Goal: Task Accomplishment & Management: Complete application form

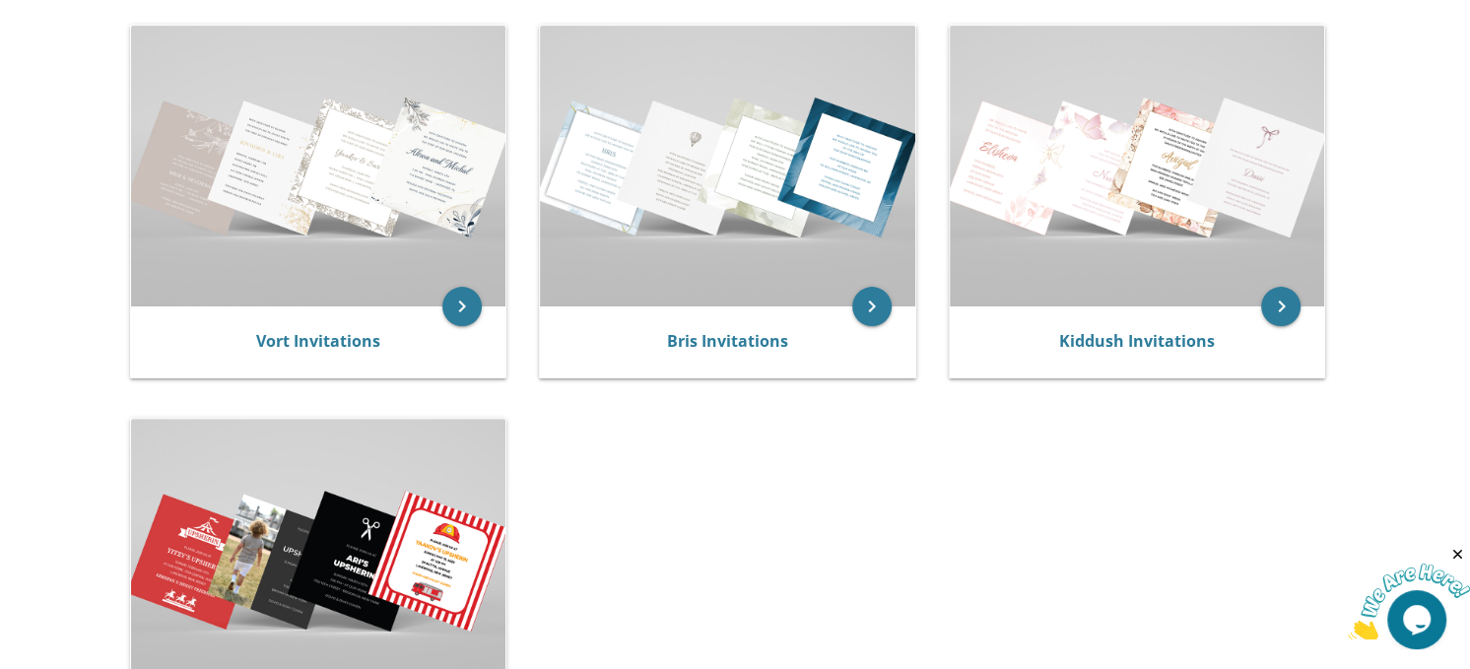
scroll to position [433, 0]
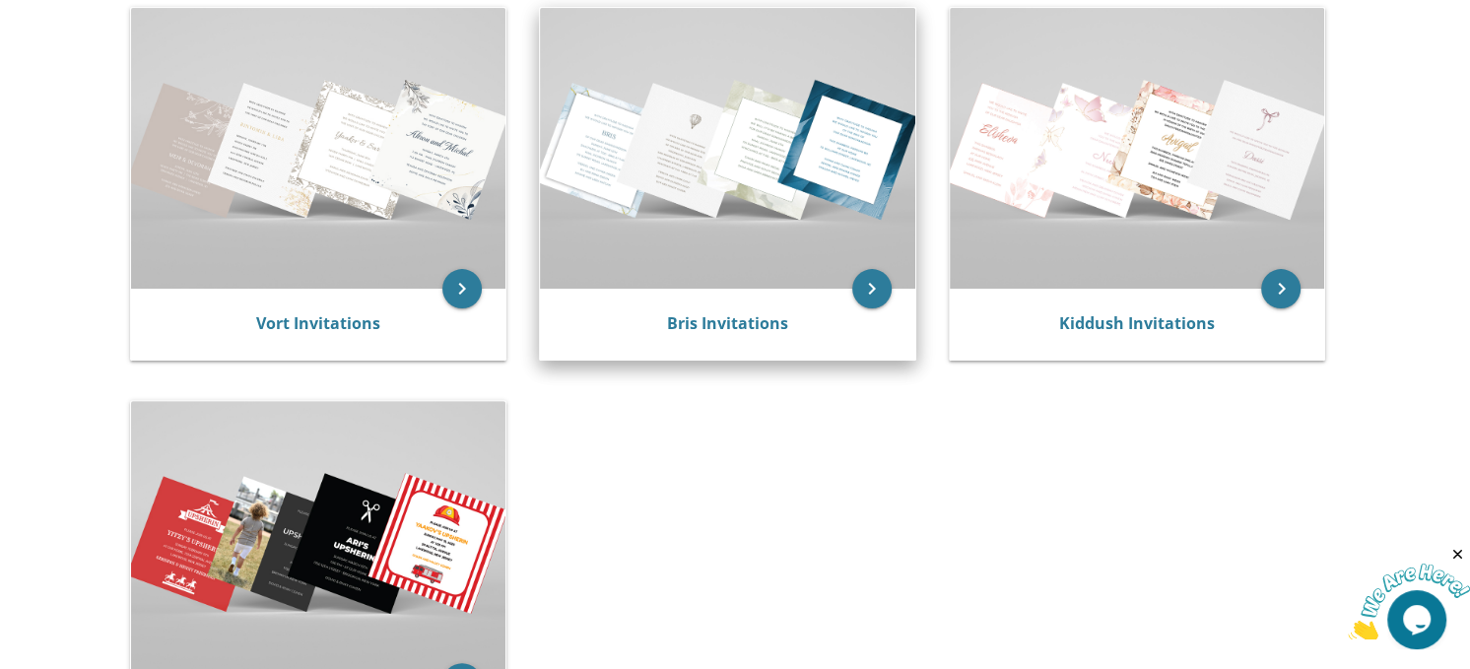
click at [838, 196] on img at bounding box center [727, 148] width 375 height 281
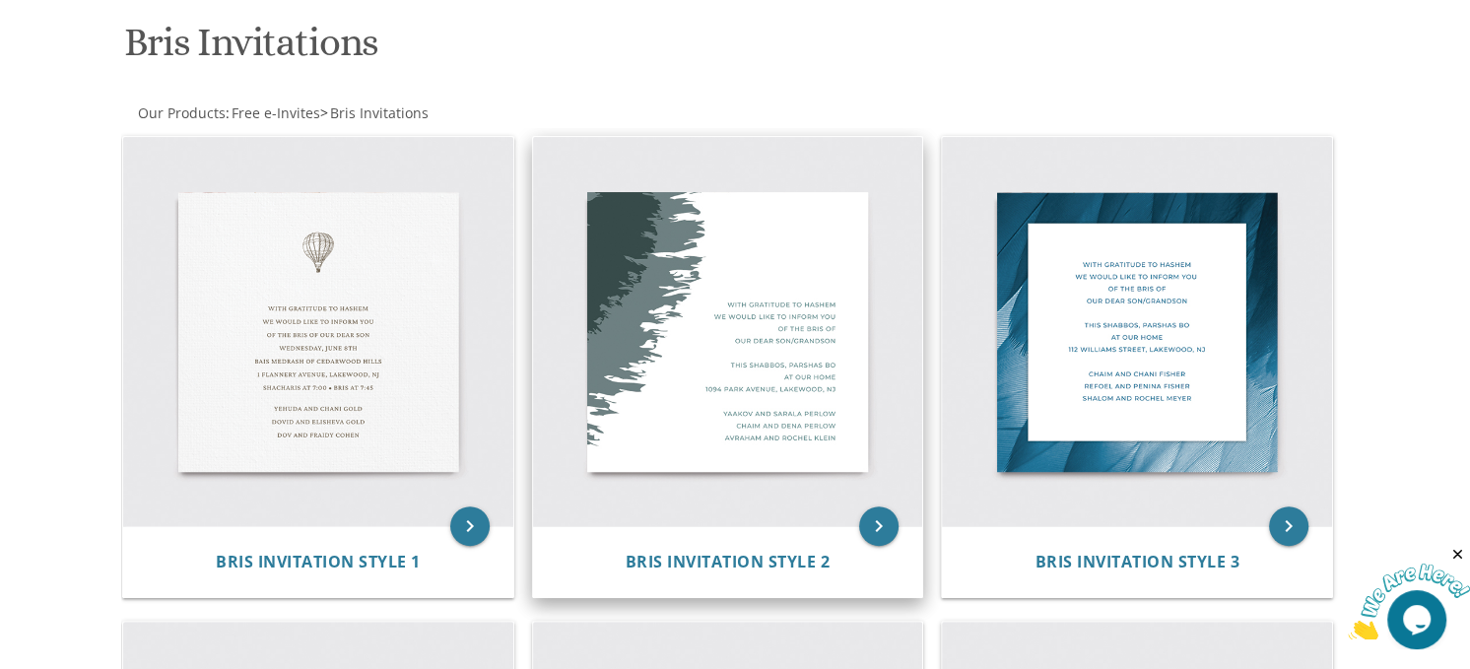
scroll to position [239, 0]
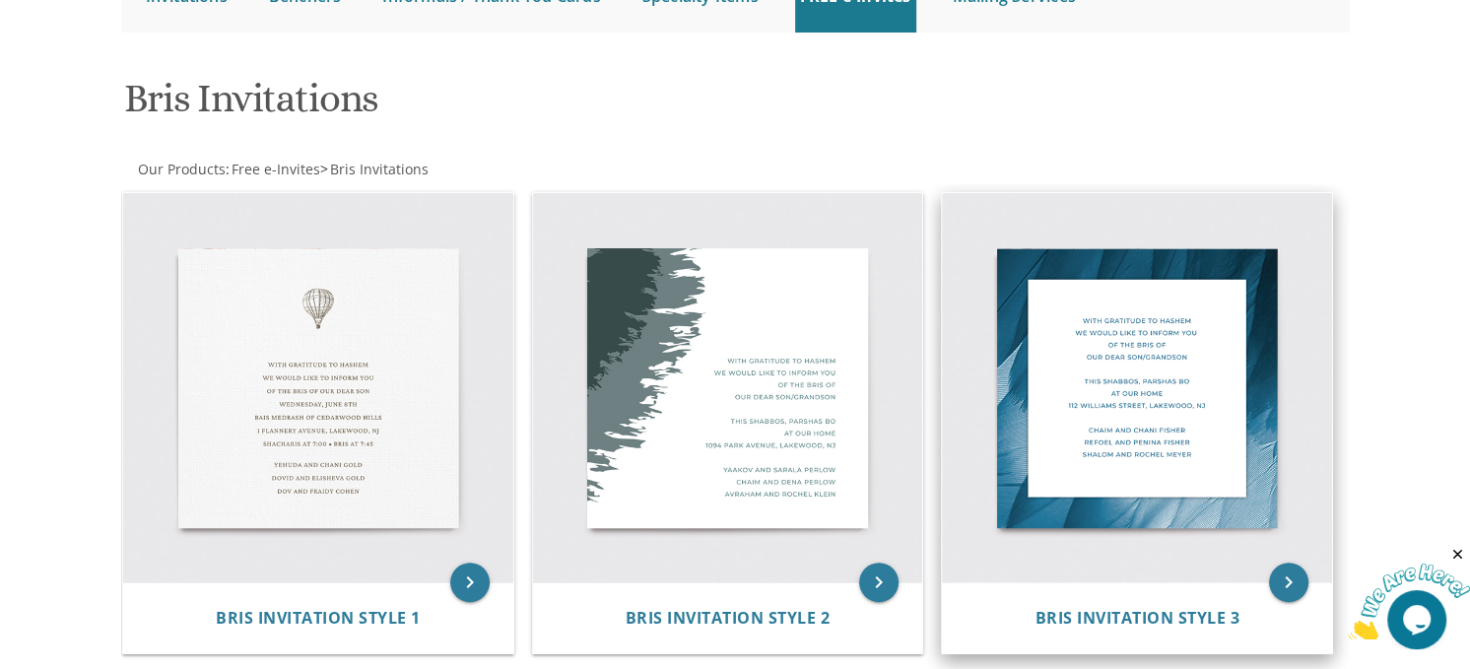
drag, startPoint x: 745, startPoint y: 354, endPoint x: 1087, endPoint y: 299, distance: 346.1
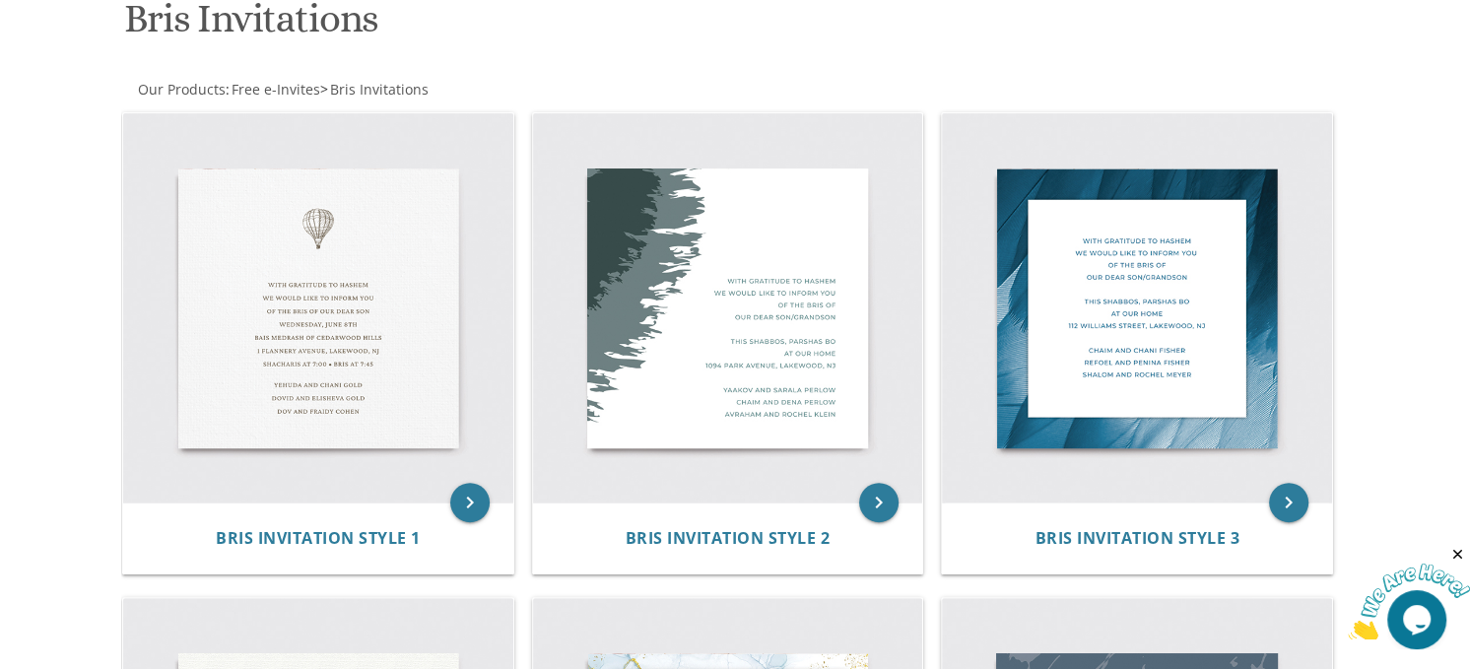
scroll to position [318, 0]
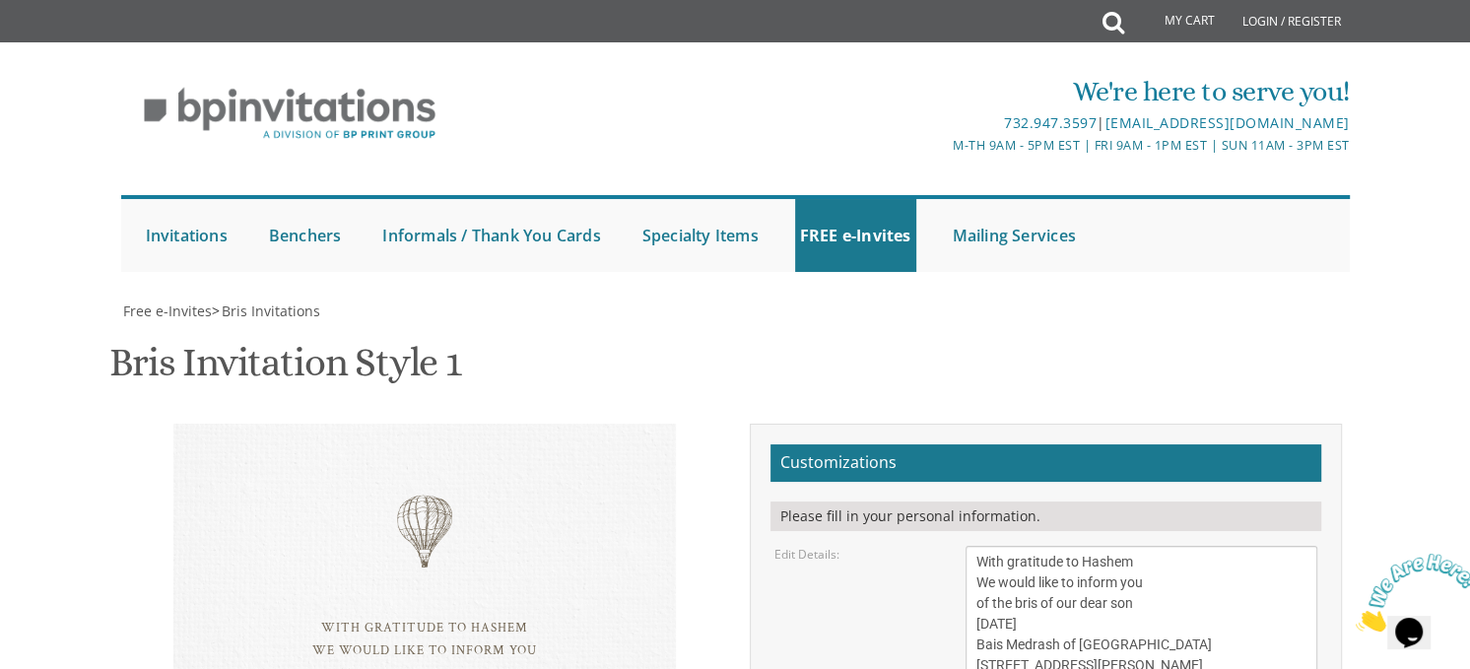
scroll to position [394, 0]
click at [1211, 546] on textarea "With gratitude to Hashem We would like to inform you of the bris of our dear so…" at bounding box center [1141, 624] width 353 height 157
drag, startPoint x: 1188, startPoint y: 293, endPoint x: 1006, endPoint y: 187, distance: 210.5
drag, startPoint x: 1006, startPoint y: 187, endPoint x: 997, endPoint y: 166, distance: 22.5
click at [997, 546] on textarea "With gratitude to Hashem We would like to inform you of the bris of our dear so…" at bounding box center [1141, 624] width 353 height 157
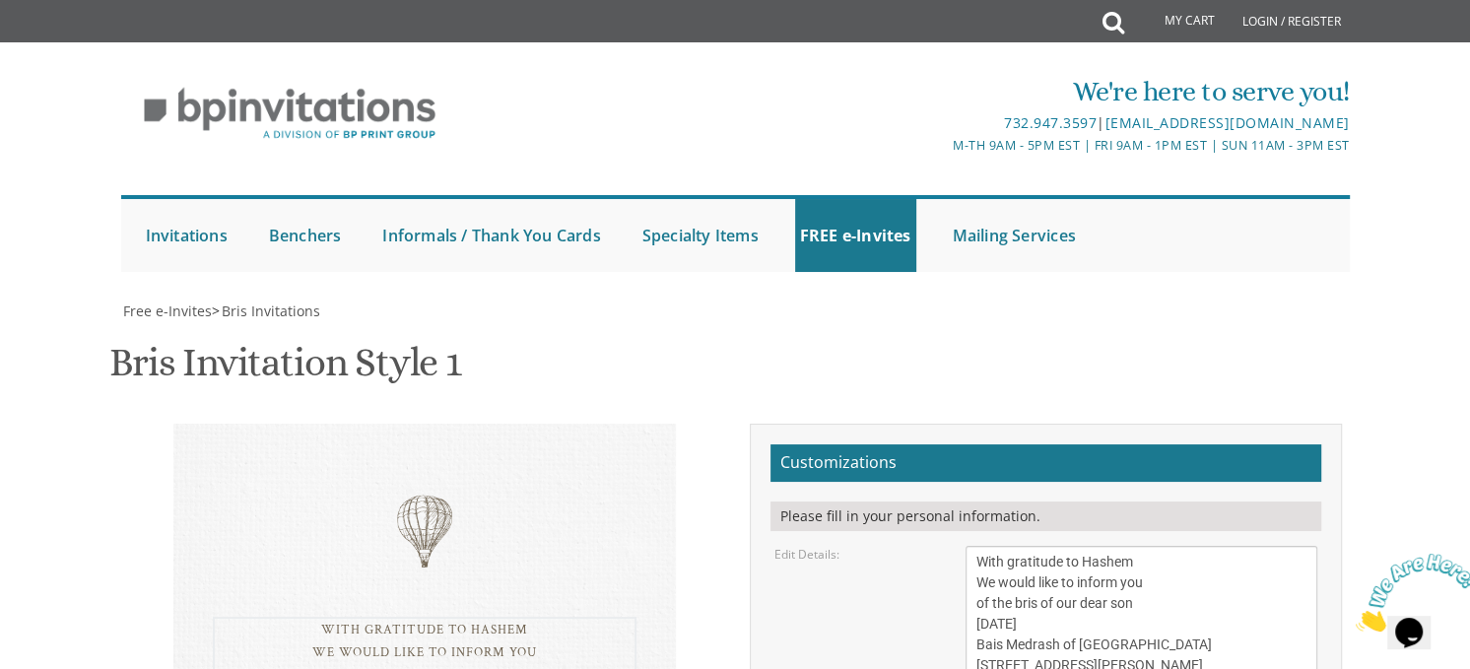
click at [997, 546] on textarea "With gratitude to Hashem We would like to inform you of the bris of our dear so…" at bounding box center [1141, 624] width 353 height 157
drag, startPoint x: 997, startPoint y: 166, endPoint x: 1083, endPoint y: 323, distance: 178.5
click at [1049, 546] on textarea "With gratitude to Hashem We would like to inform you of the bris of our dear so…" at bounding box center [1141, 624] width 353 height 157
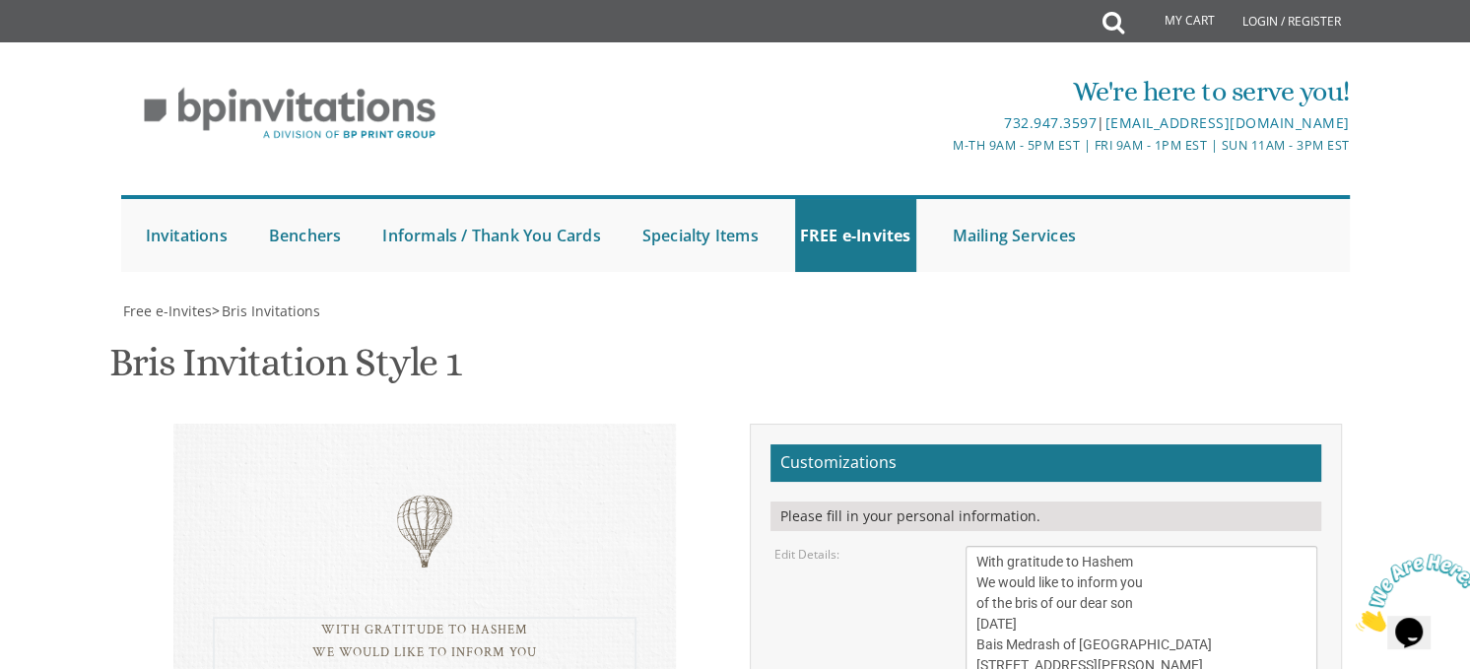
click at [1049, 546] on textarea "With gratitude to Hashem We would like to inform you of the bris of our dear so…" at bounding box center [1141, 624] width 353 height 157
drag, startPoint x: 1049, startPoint y: 166, endPoint x: 1118, endPoint y: 293, distance: 143.7
click at [1118, 546] on textarea "With gratitude to Hashem We would like to inform you of the bris of our dear so…" at bounding box center [1141, 624] width 353 height 157
paste textarea "Create Bris E-Vite using this text: With gratitude to HashemWe would like to in…"
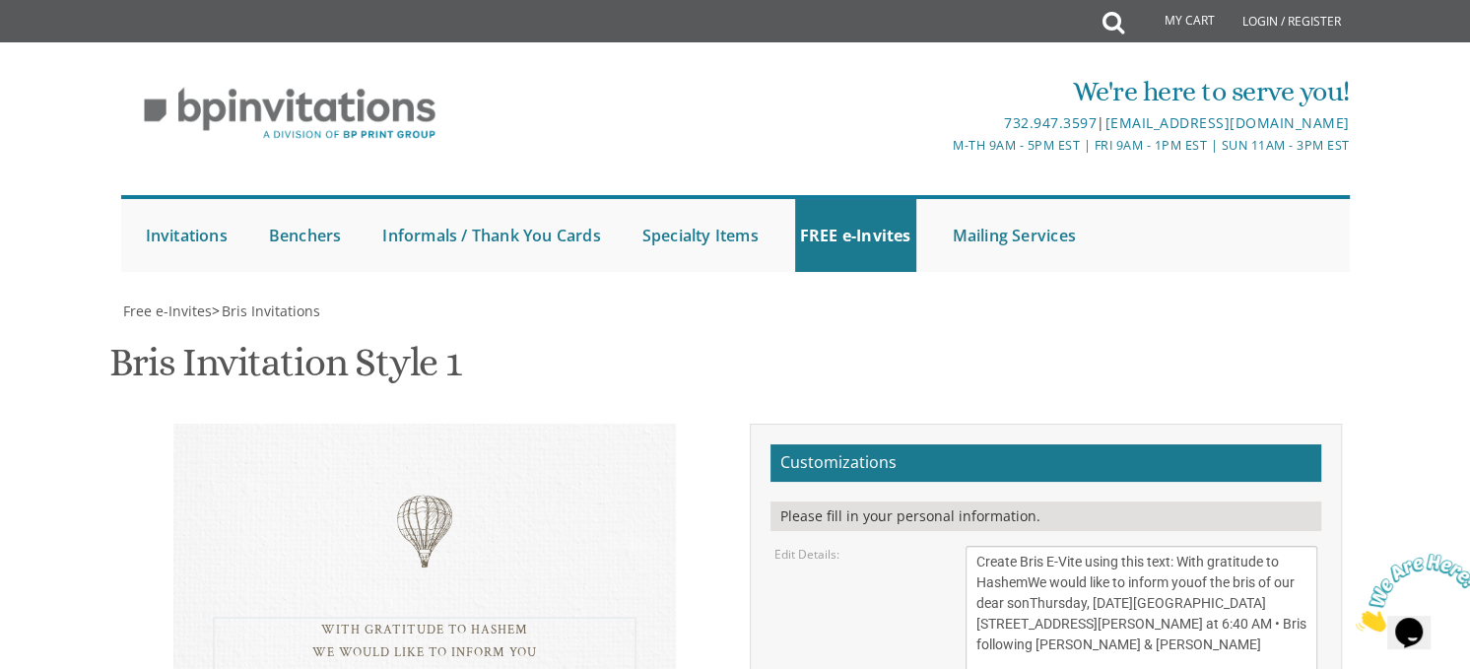
drag, startPoint x: 1153, startPoint y: 297, endPoint x: 1008, endPoint y: 278, distance: 147.1
drag, startPoint x: 1008, startPoint y: 278, endPoint x: 995, endPoint y: 273, distance: 13.7
click at [995, 546] on textarea "With gratitude to Hashem We would like to inform you of the bris of our dear so…" at bounding box center [1141, 624] width 353 height 157
click at [1200, 546] on textarea "With gratitude to Hashem We would like to inform you of the bris of our dear so…" at bounding box center [1141, 624] width 353 height 157
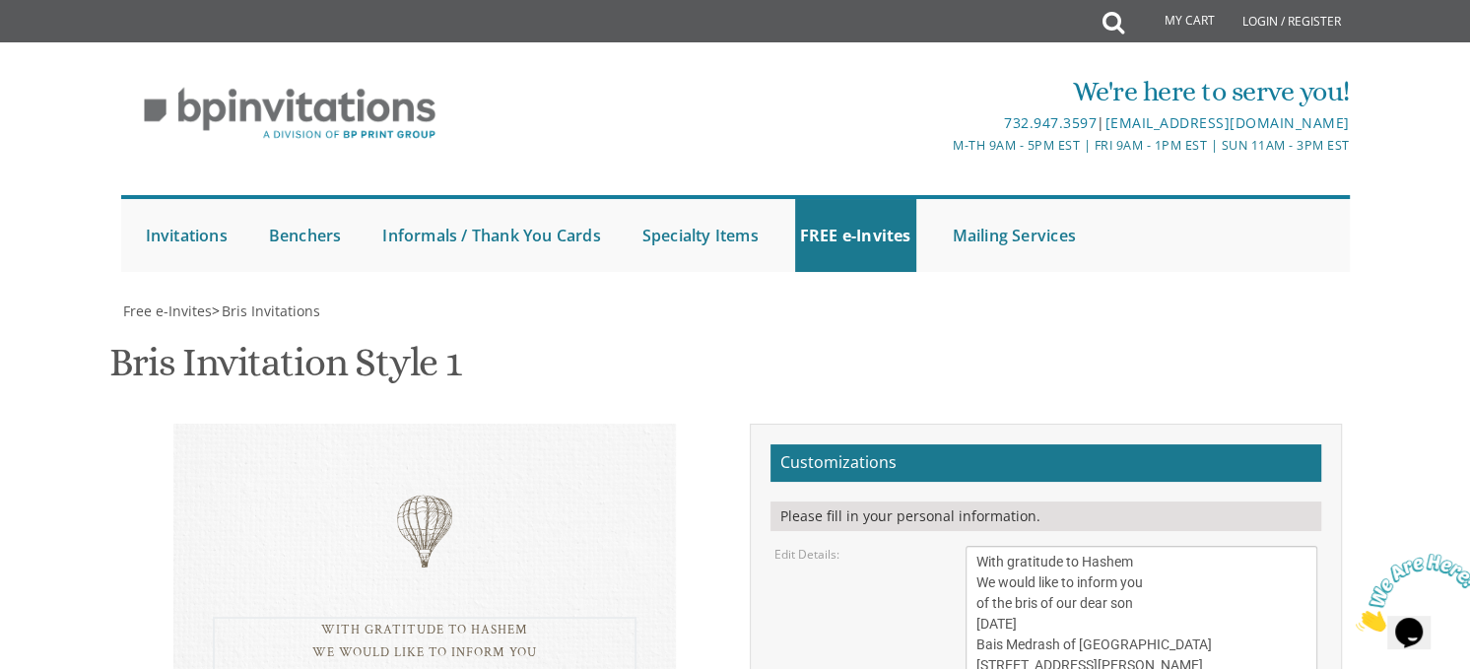
click at [1024, 546] on textarea "With gratitude to Hashem We would like to inform you of the bris of our dear so…" at bounding box center [1141, 624] width 353 height 157
click at [1009, 546] on textarea "With gratitude to Hashem We would like to inform you of the bris of our dear so…" at bounding box center [1141, 624] width 353 height 157
click at [1103, 546] on textarea "With gratitude to Hashem We would like to inform you of the bris of our dear so…" at bounding box center [1141, 624] width 353 height 157
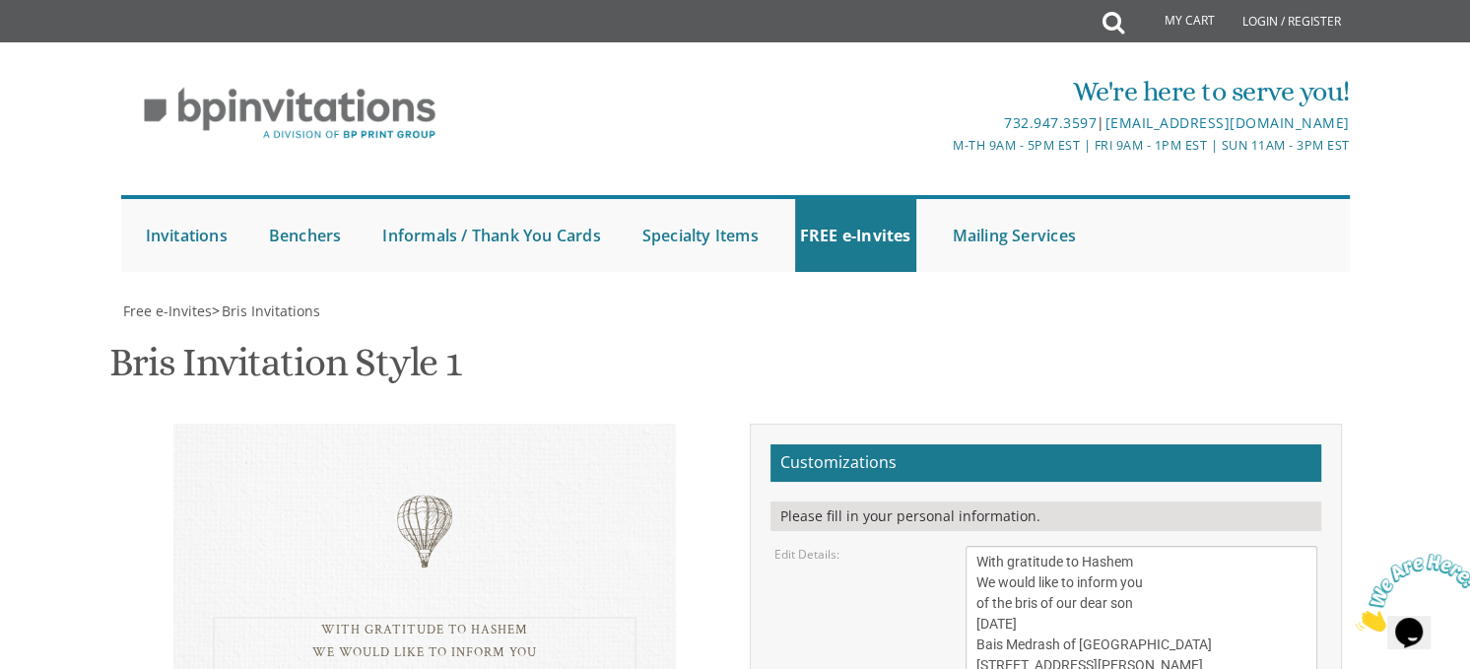
click at [1103, 546] on textarea "With gratitude to Hashem We would like to inform you of the bris of our dear so…" at bounding box center [1141, 624] width 353 height 157
click at [1110, 546] on textarea "With gratitude to Hashem We would like to inform you of the bris of our dear so…" at bounding box center [1141, 624] width 353 height 157
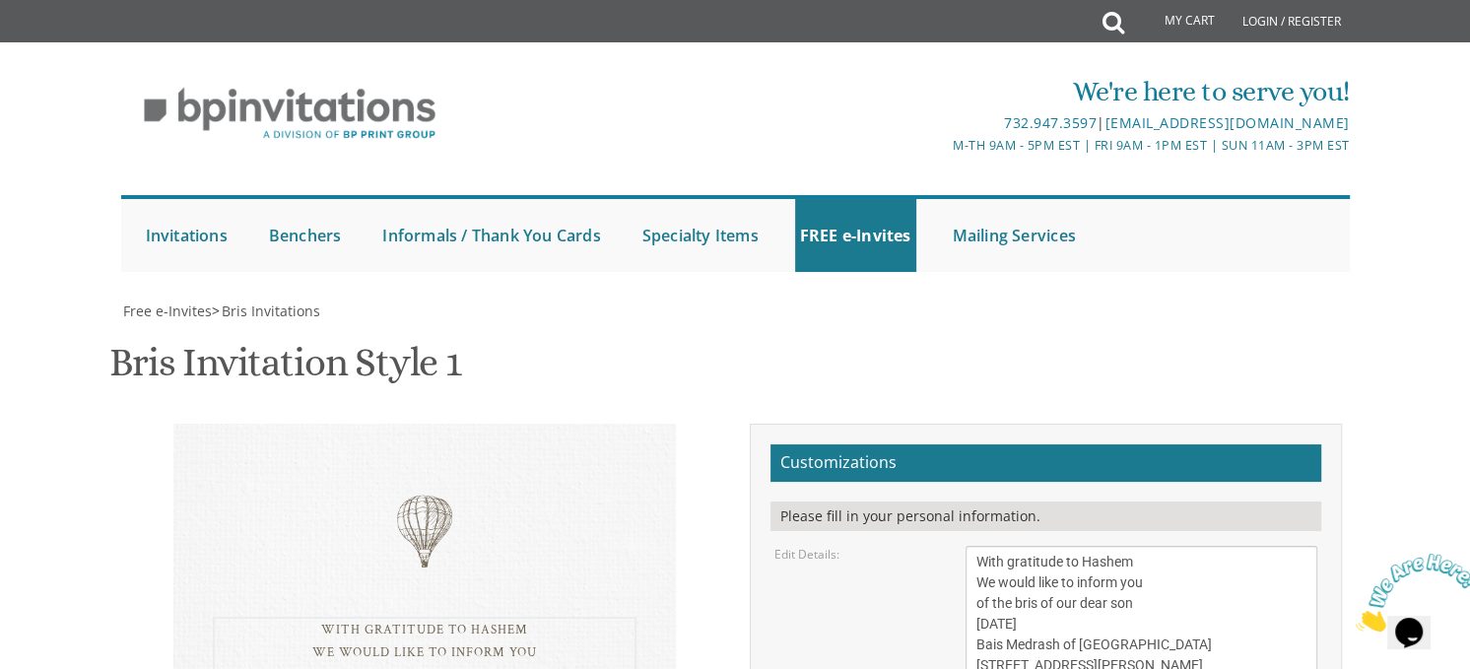
paste textarea "Create Bris E-Vite using this text: With gratitude to HashemWe would like to in…"
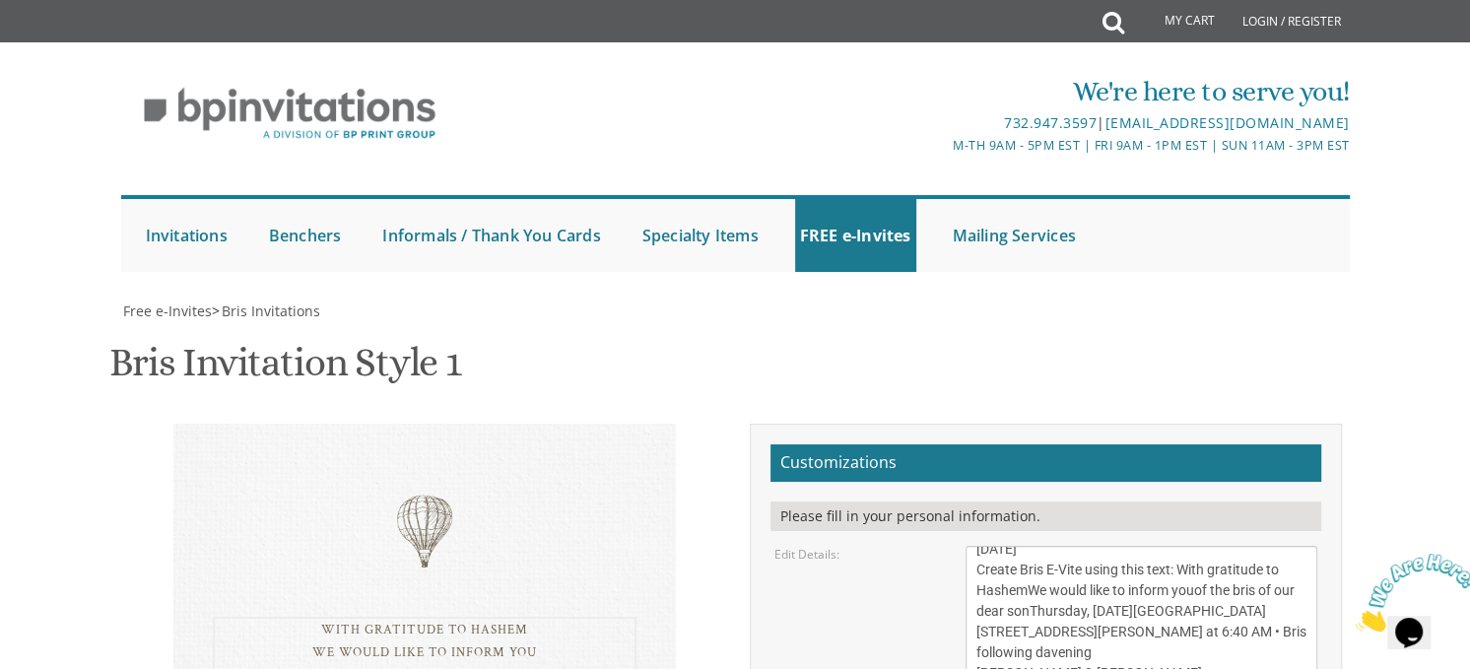
drag, startPoint x: 1231, startPoint y: 217, endPoint x: 977, endPoint y: 176, distance: 257.3
click at [977, 546] on textarea "With gratitude to Hashem We would like to inform you of the bris of our dear so…" at bounding box center [1141, 624] width 353 height 157
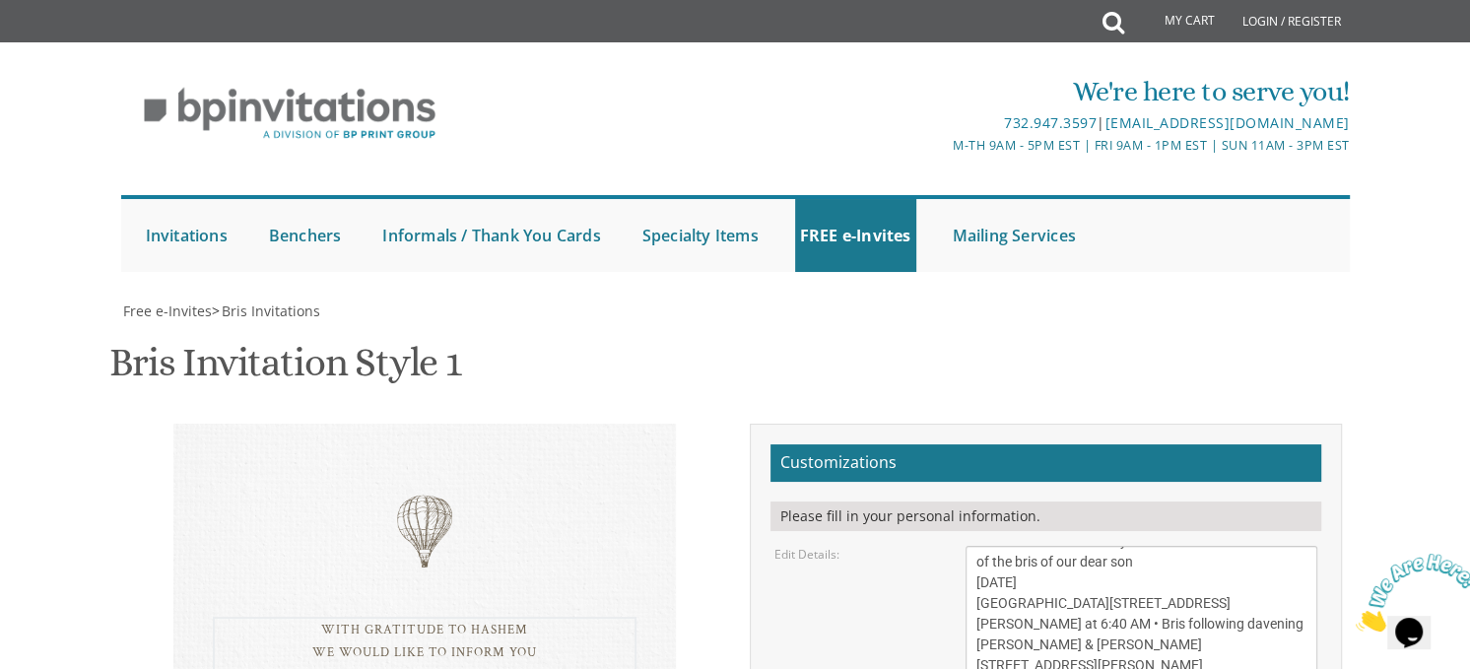
scroll to position [61, 0]
click at [1124, 546] on textarea "With gratitude to Hashem We would like to inform you of the bris of our dear so…" at bounding box center [1141, 624] width 353 height 157
drag, startPoint x: 1124, startPoint y: 271, endPoint x: 1110, endPoint y: 270, distance: 13.8
drag, startPoint x: 1110, startPoint y: 270, endPoint x: 979, endPoint y: 266, distance: 131.1
click at [979, 546] on textarea "With gratitude to Hashem We would like to inform you of the bris of our dear so…" at bounding box center [1141, 624] width 353 height 157
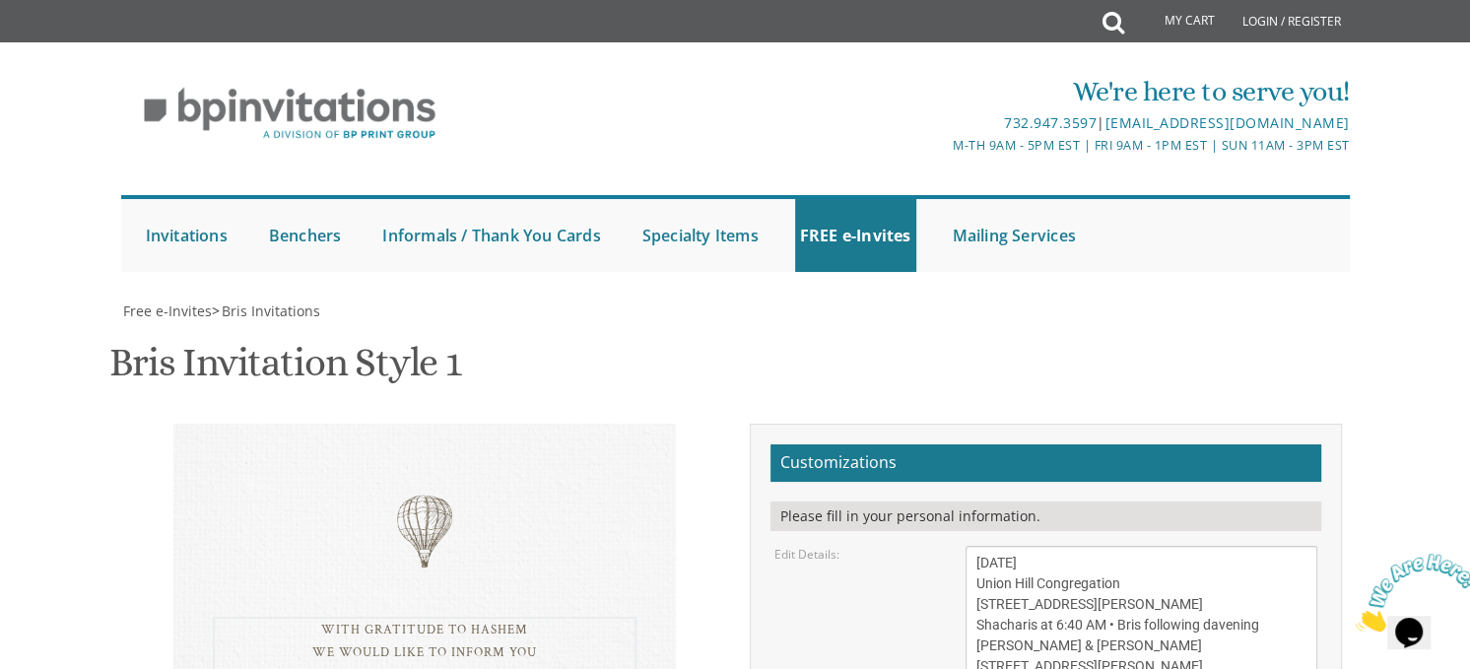
drag, startPoint x: 1171, startPoint y: 289, endPoint x: 1122, endPoint y: 255, distance: 59.6
drag, startPoint x: 1122, startPoint y: 255, endPoint x: 1099, endPoint y: 240, distance: 27.0
click at [1099, 546] on textarea "With gratitude to Hashem We would like to inform you of the bris of our dear so…" at bounding box center [1141, 624] width 353 height 157
drag, startPoint x: 1122, startPoint y: 245, endPoint x: 1203, endPoint y: 317, distance: 108.1
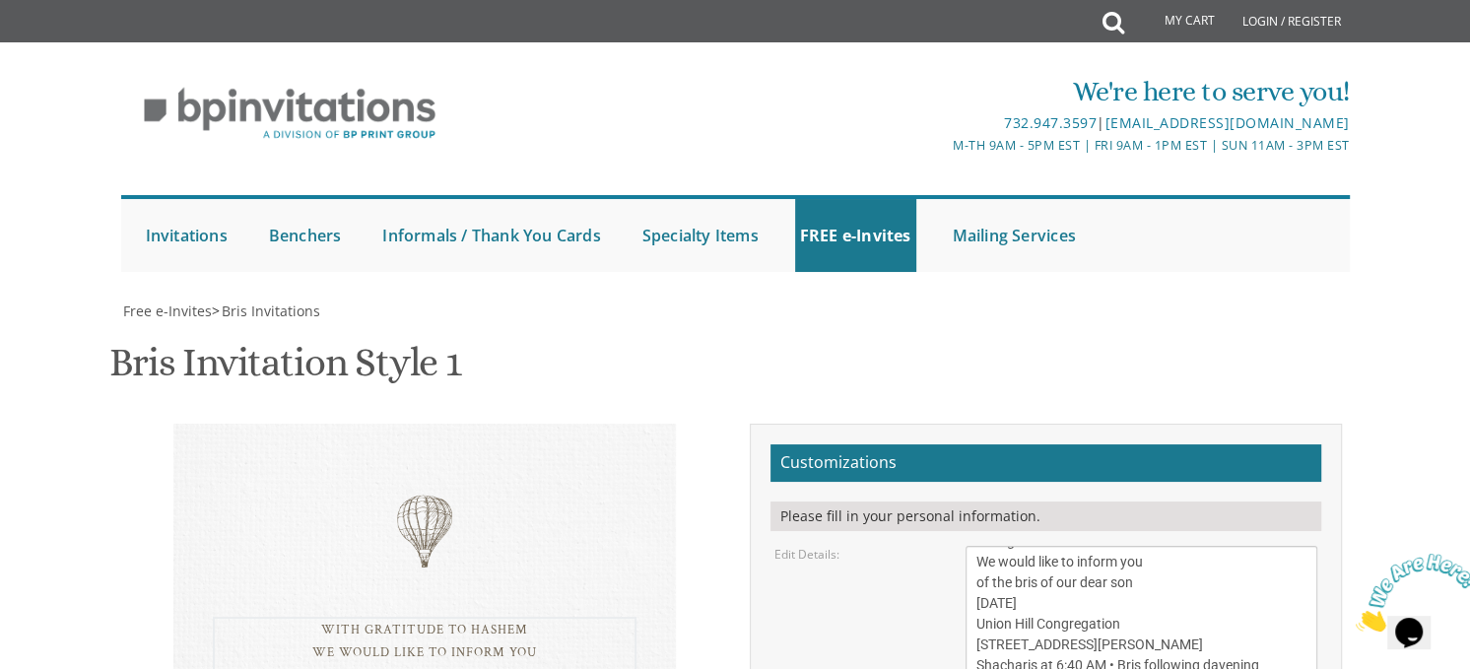
scroll to position [21, 0]
click at [1034, 546] on textarea "With gratitude to Hashem We would like to inform you of the bris of our dear so…" at bounding box center [1141, 624] width 353 height 157
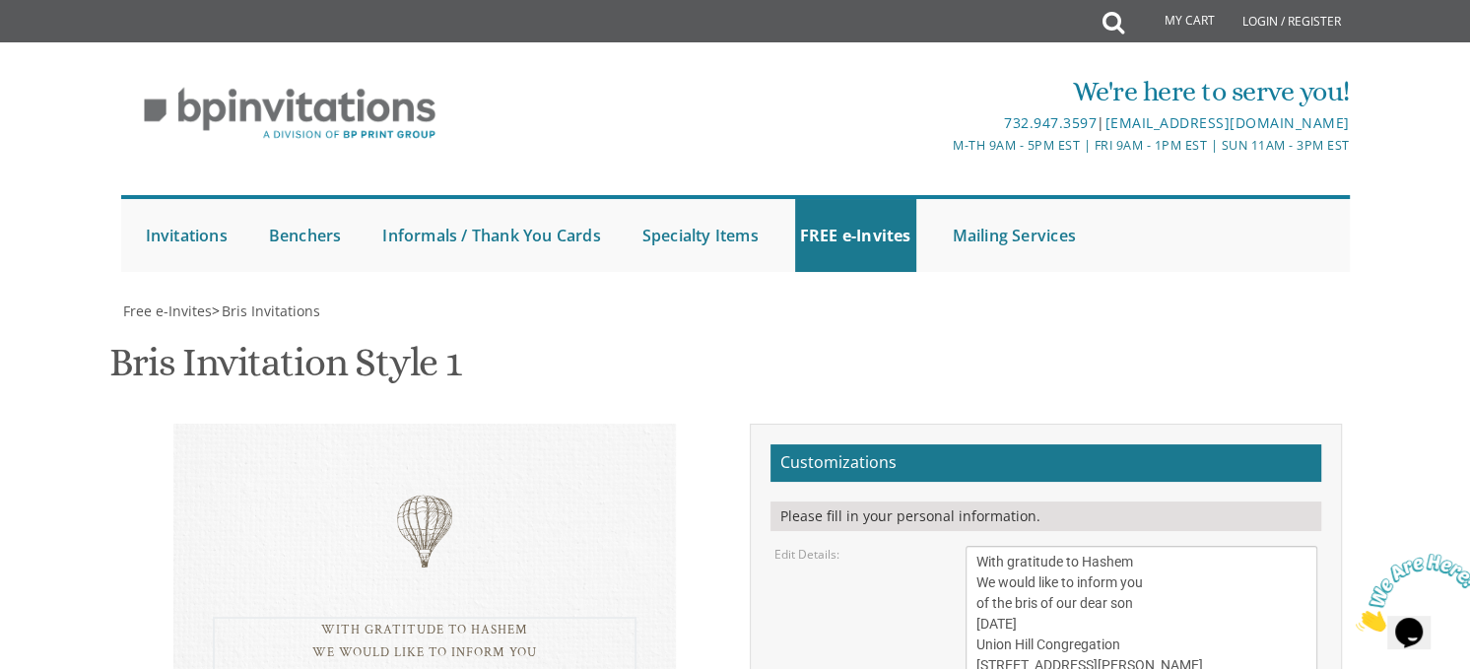
type textarea "With gratitude to Hashem We would like to inform you of the bris of our dear so…"
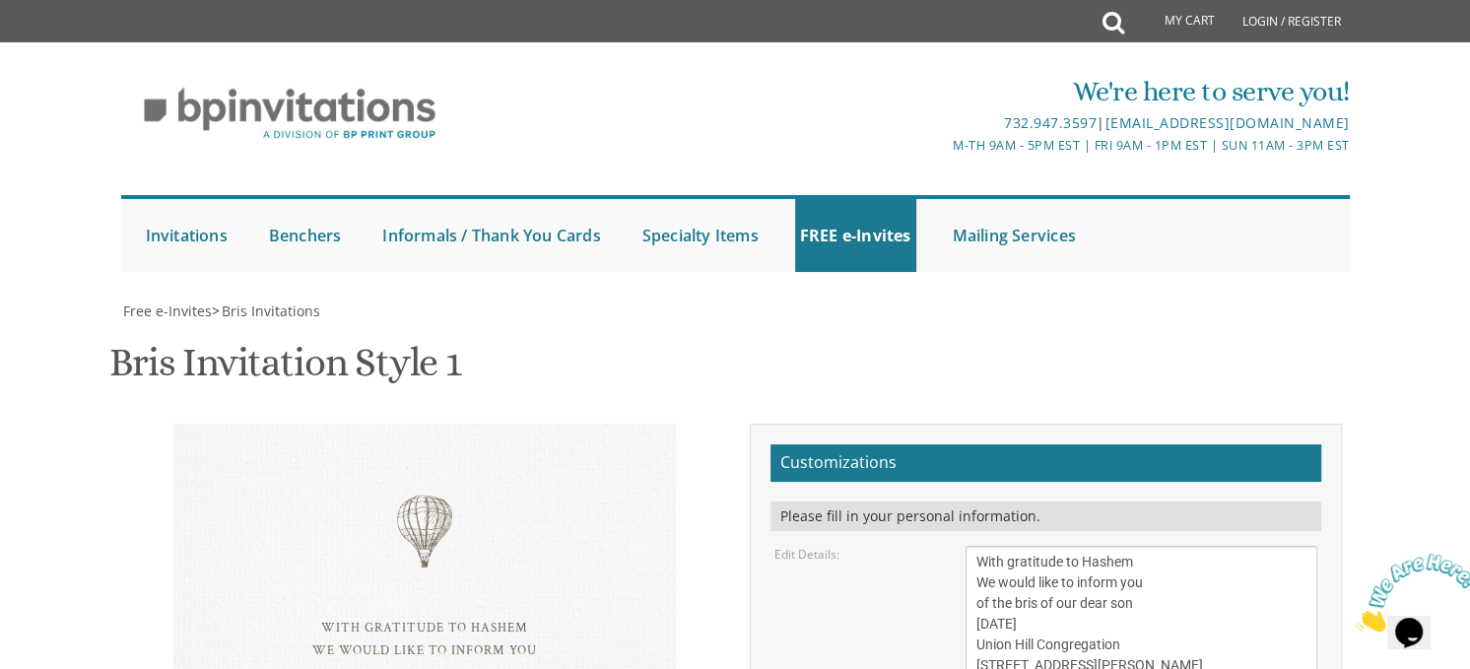
drag, startPoint x: 1152, startPoint y: 378, endPoint x: 920, endPoint y: 354, distance: 232.8
type textarea "T"
paste textarea "Darrin & Ariel Goldman"
type textarea "Darrin & Ariel Goldman"
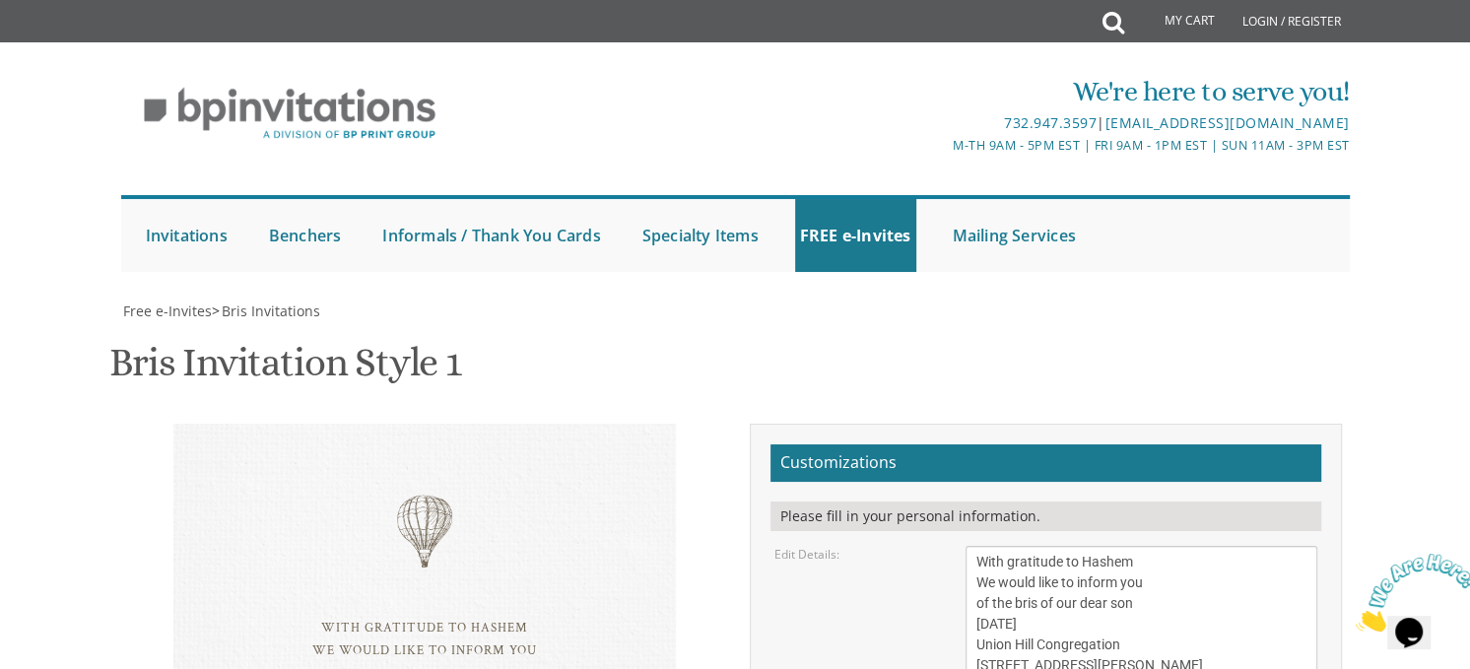
type input "ariel.r.goldstein@gmail.com"
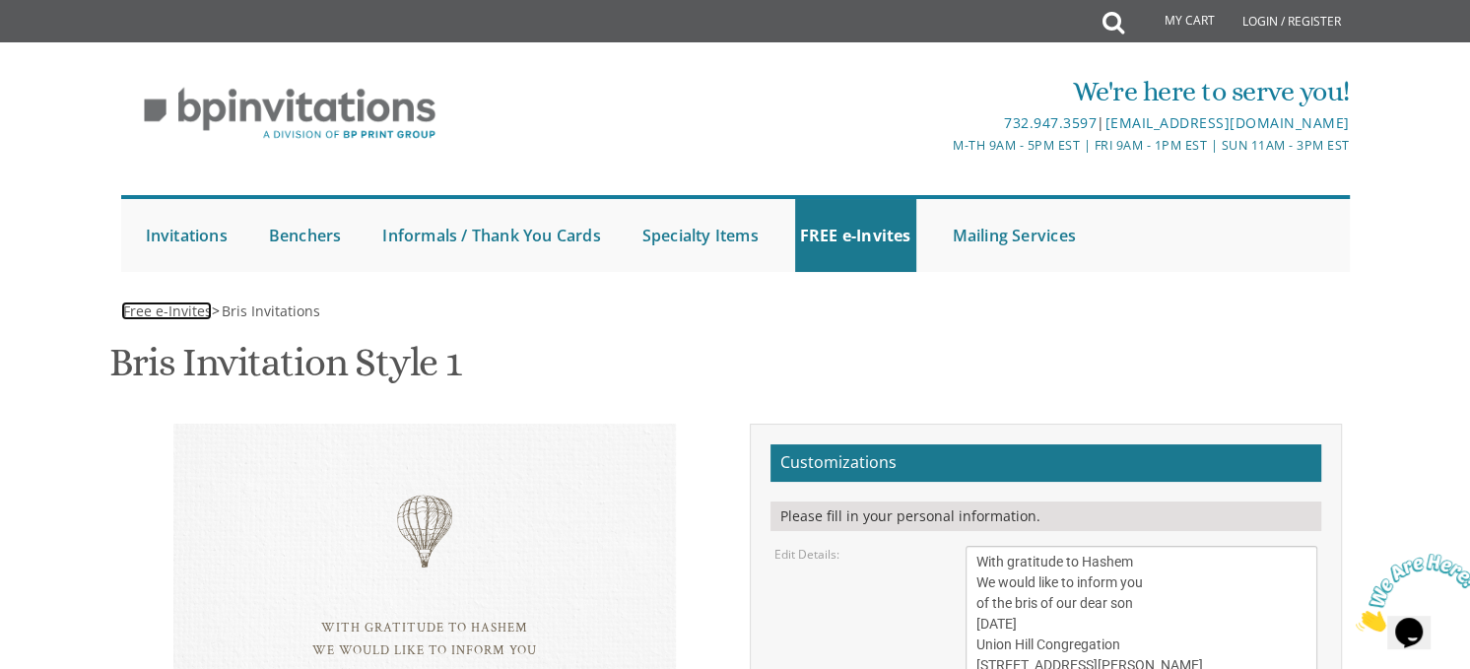
click at [163, 315] on span "Free e-Invites" at bounding box center [167, 310] width 89 height 19
